Goal: Task Accomplishment & Management: Complete application form

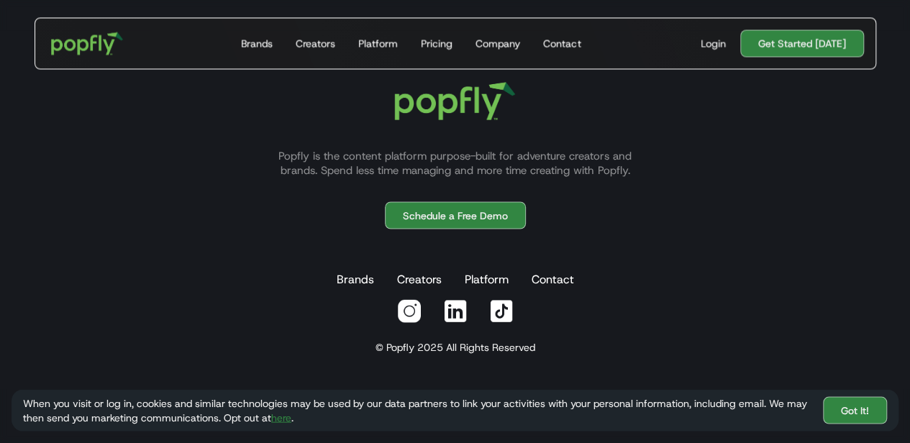
scroll to position [4028, 0]
click at [870, 416] on link "Got It!" at bounding box center [855, 409] width 64 height 27
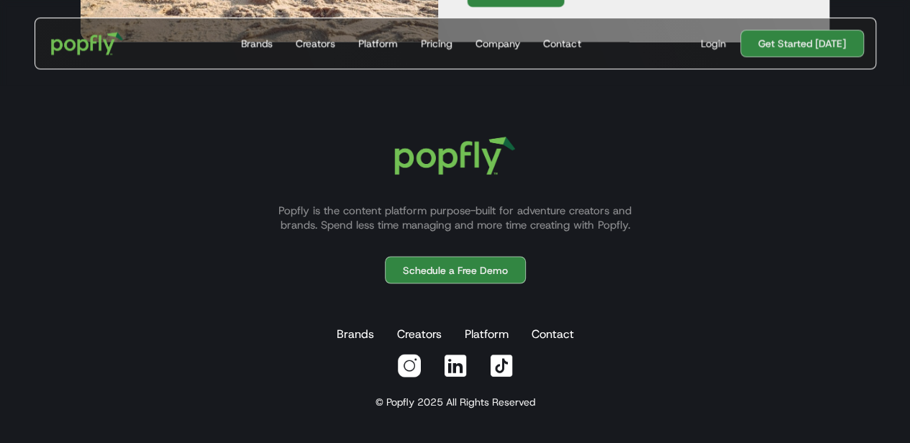
scroll to position [3973, 0]
click at [511, 43] on div "Company" at bounding box center [497, 43] width 45 height 14
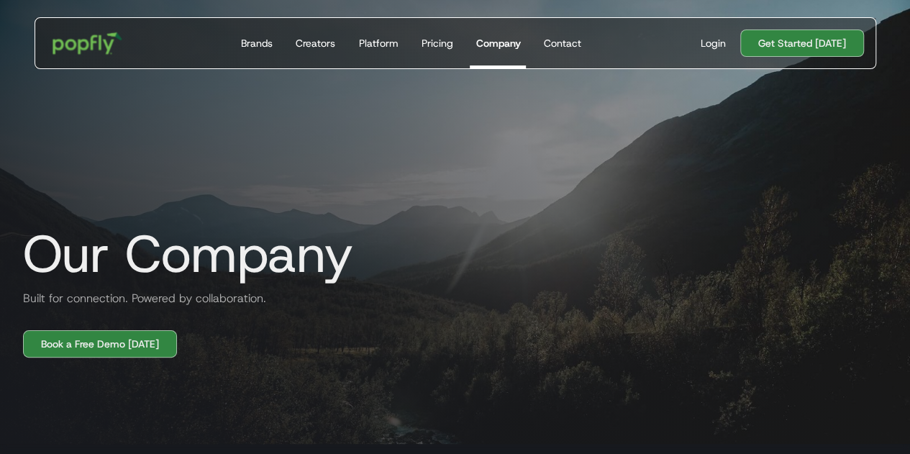
click at [66, 39] on img "home" at bounding box center [86, 43] width 89 height 42
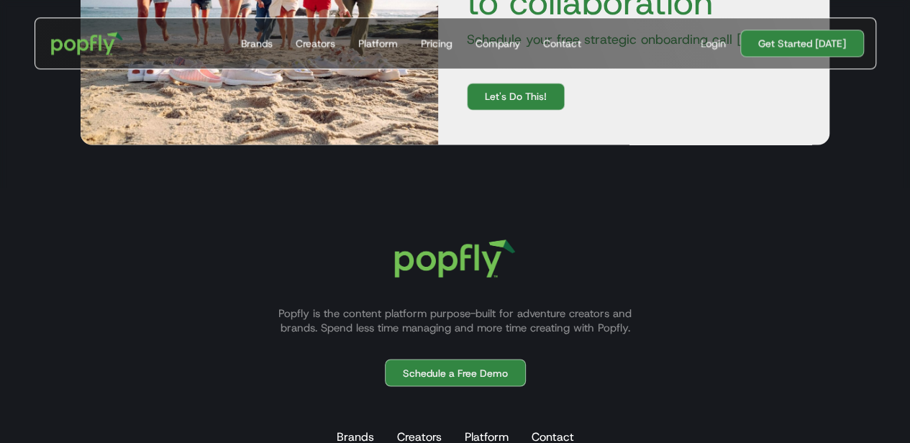
scroll to position [3973, 0]
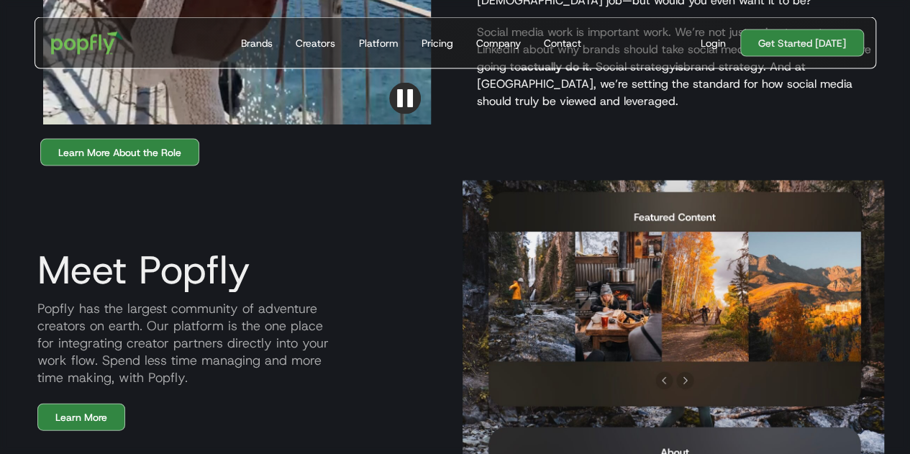
scroll to position [1477, 0]
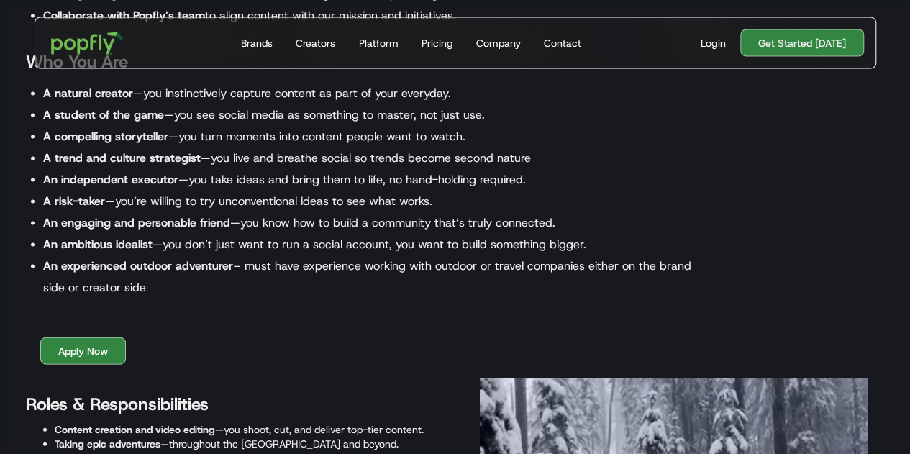
scroll to position [1389, 0]
